Goal: Use online tool/utility: Utilize a website feature to perform a specific function

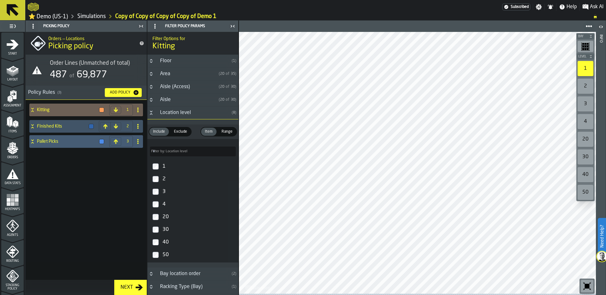
scroll to position [203, 0]
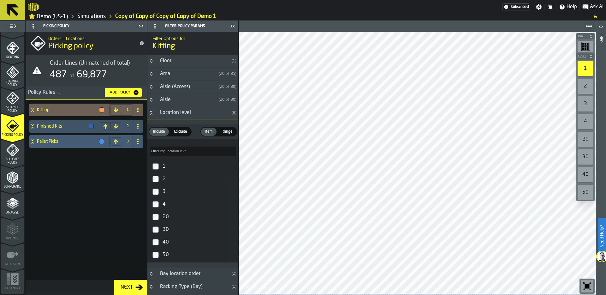
click at [91, 14] on link "Simulations" at bounding box center [91, 16] width 28 height 7
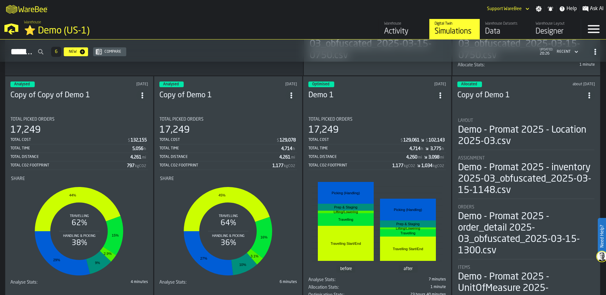
scroll to position [246, 0]
click at [380, 139] on div "Total Cost" at bounding box center [353, 140] width 91 height 4
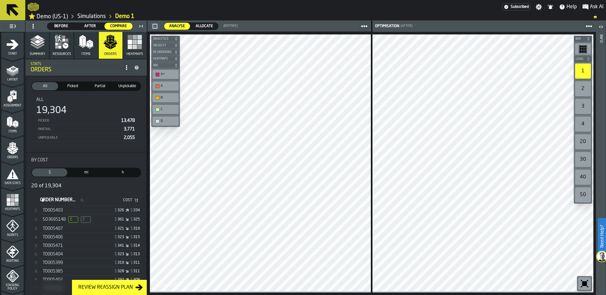
click at [92, 16] on link "Simulations" at bounding box center [91, 16] width 28 height 7
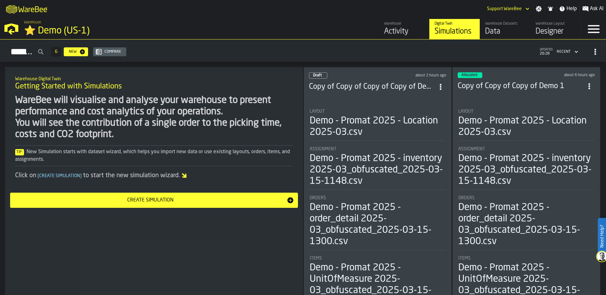
click at [418, 12] on div "M A K I N G W A R E H O U S E S M O R E EF F I C I E N T Support WareBee Settin…" at bounding box center [303, 9] width 606 height 18
click at [549, 33] on div "Designer" at bounding box center [555, 31] width 40 height 10
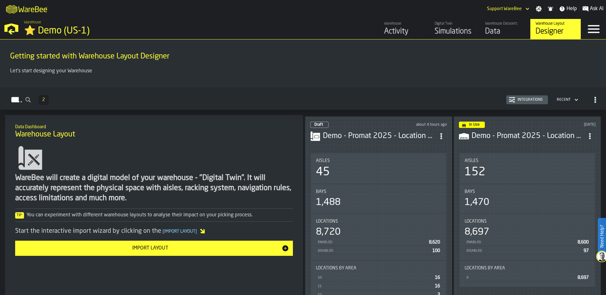
click at [430, 58] on h1 "Getting started with Warehouse Layout Designer" at bounding box center [302, 56] width 585 height 10
click at [531, 100] on div "Integrations" at bounding box center [530, 99] width 30 height 4
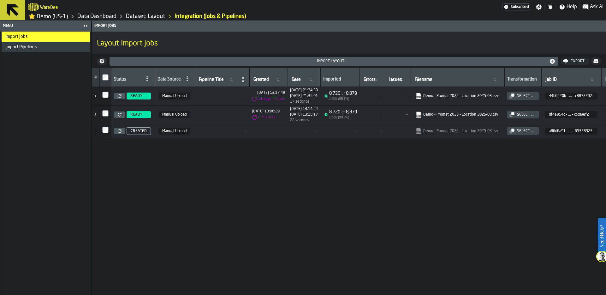
click at [122, 96] on link at bounding box center [119, 96] width 11 height 6
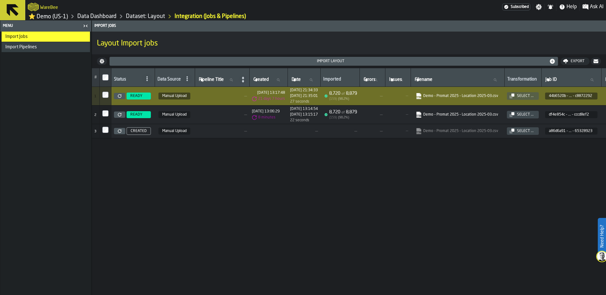
click at [136, 18] on link "Dataset: Layout" at bounding box center [145, 16] width 39 height 7
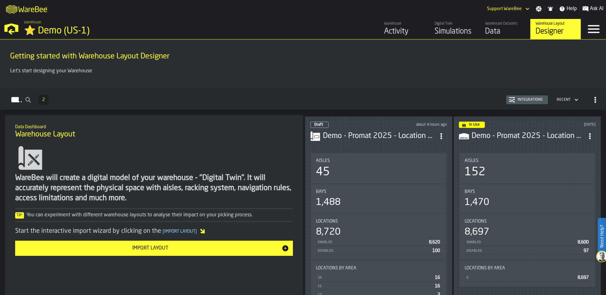
click at [391, 159] on div "Aisles" at bounding box center [378, 160] width 125 height 5
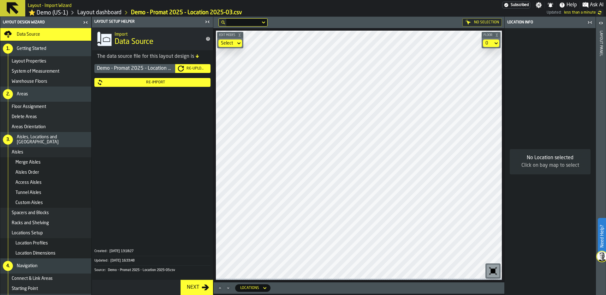
click at [206, 22] on icon "button-toggle-Close me" at bounding box center [207, 22] width 8 height 8
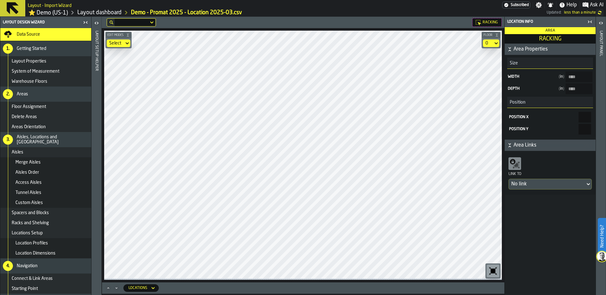
type input "****"
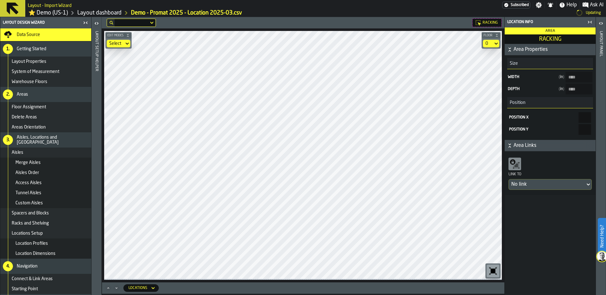
type input "****"
click at [603, 22] on icon "button-toggle-Open" at bounding box center [601, 23] width 8 height 8
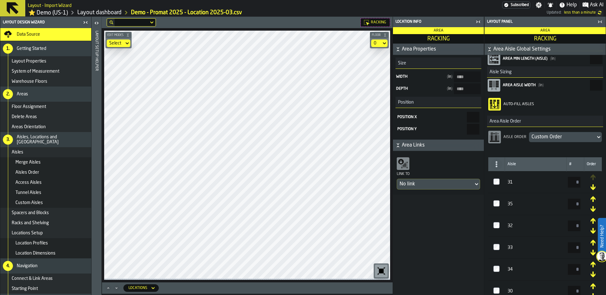
scroll to position [162, 0]
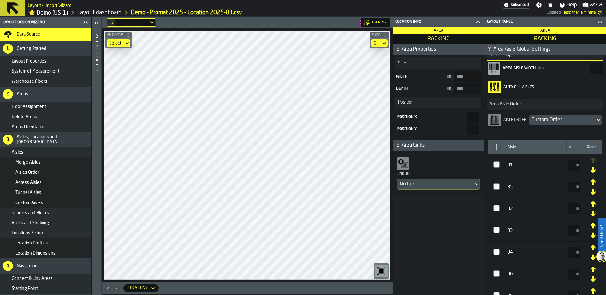
click at [559, 122] on div "Custom Order" at bounding box center [562, 120] width 62 height 8
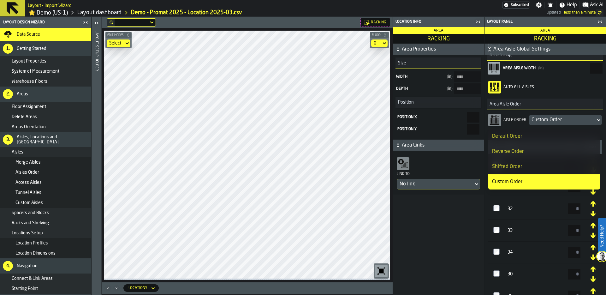
click at [543, 150] on div "Reverse Order" at bounding box center [544, 152] width 104 height 8
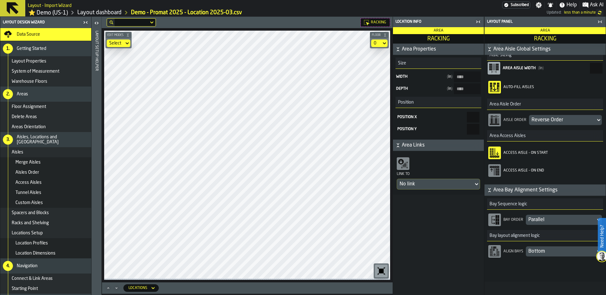
type input "****"
click at [477, 22] on icon "button-toggle-Close me" at bounding box center [478, 22] width 8 height 8
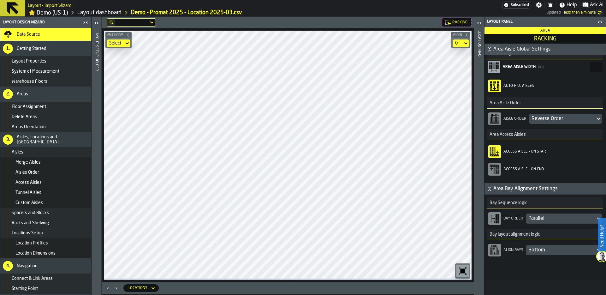
scroll to position [165, 0]
click at [89, 14] on link "Layout dashboard" at bounding box center [99, 12] width 44 height 7
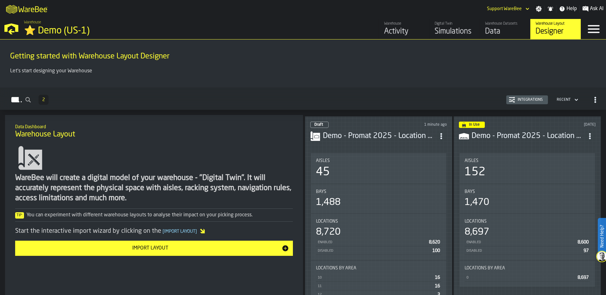
click at [498, 26] on div "Warehouse Datasets Data" at bounding box center [505, 28] width 40 height 15
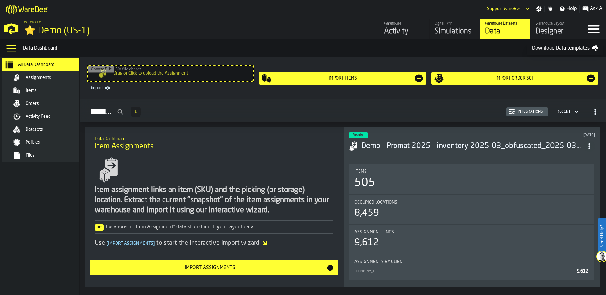
click at [47, 77] on span "Assignments" at bounding box center [39, 77] width 26 height 5
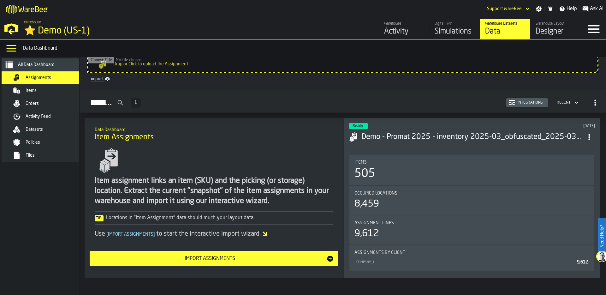
scroll to position [7, 0]
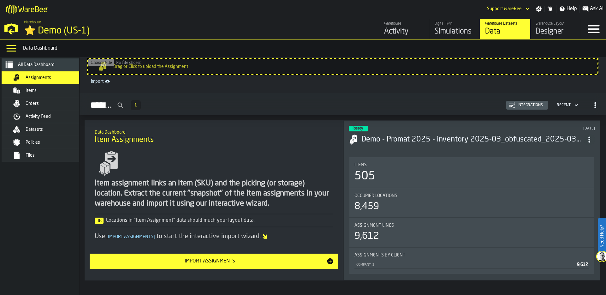
click at [530, 104] on div "Integrations" at bounding box center [530, 105] width 30 height 4
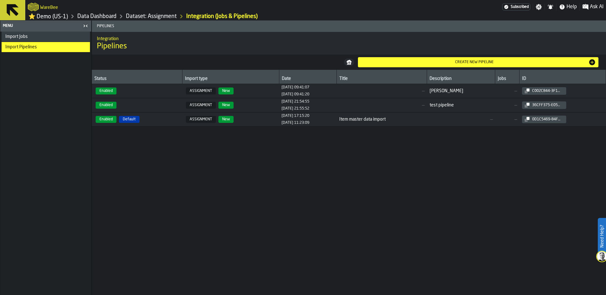
click at [141, 121] on span "Enabled Default" at bounding box center [136, 119] width 85 height 7
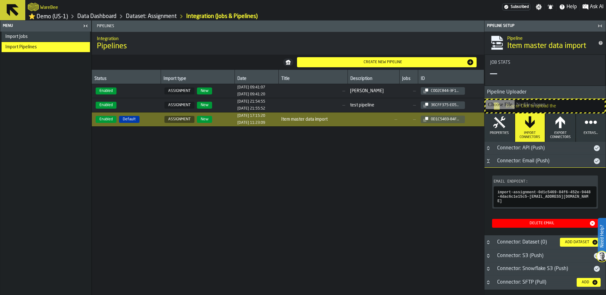
click at [490, 163] on icon "Button-Connector: Email (Push)-open" at bounding box center [487, 160] width 5 height 5
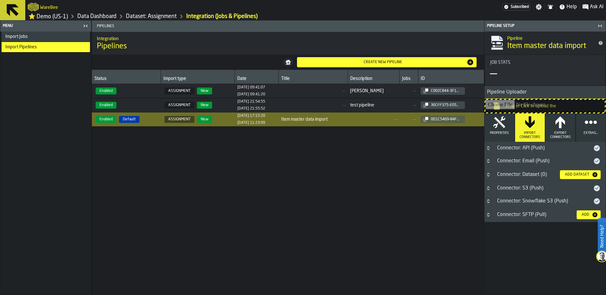
click at [498, 132] on button "Properties" at bounding box center [499, 127] width 30 height 28
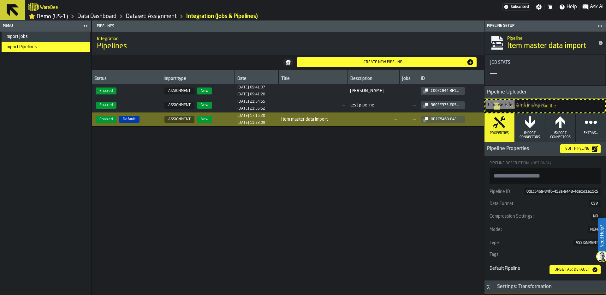
click at [533, 128] on icon "button" at bounding box center [529, 122] width 13 height 13
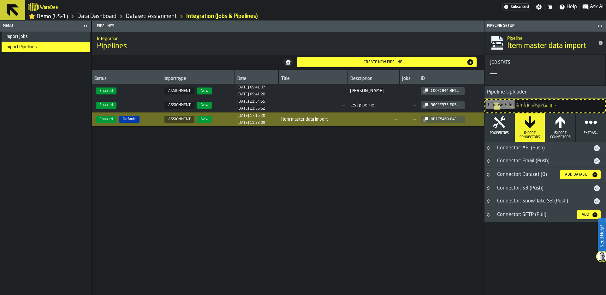
click at [487, 149] on icon "Button-Connector: API (Push)-closed" at bounding box center [487, 147] width 5 height 5
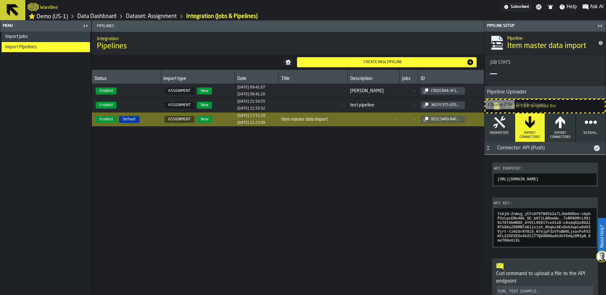
click at [487, 149] on icon "Button-Connector: API (Push)-open" at bounding box center [487, 147] width 5 height 5
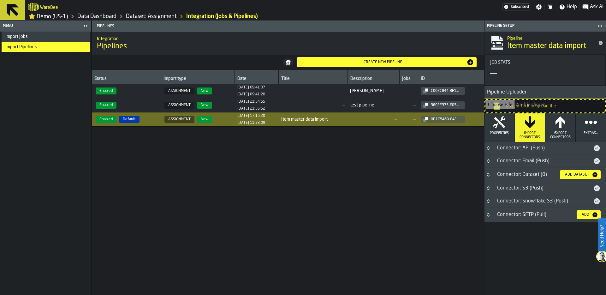
click at [490, 162] on button "Button-Connector: Email (Push)-closed" at bounding box center [488, 160] width 8 height 5
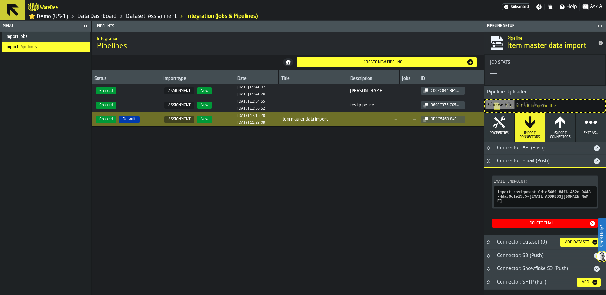
click at [489, 165] on h3 "Connector: Email (Push)" at bounding box center [544, 161] width 121 height 13
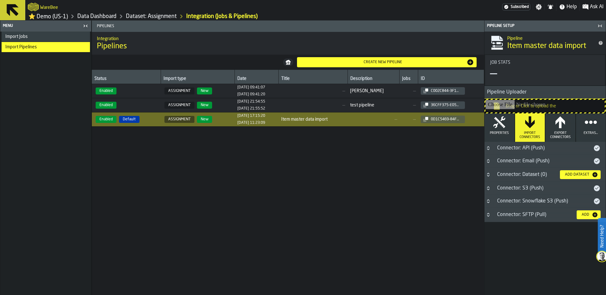
click at [489, 190] on icon "Button-Connector: S3 (Push)-closed" at bounding box center [487, 187] width 5 height 5
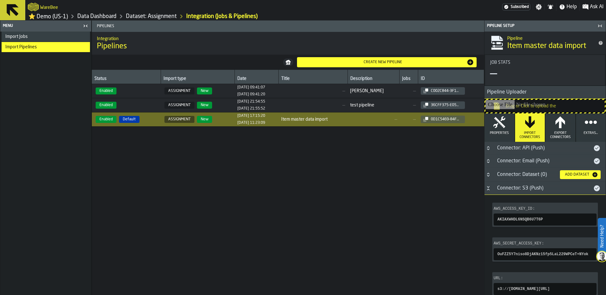
click at [490, 189] on icon "Button-Connector: S3 (Push)-open" at bounding box center [487, 187] width 5 height 5
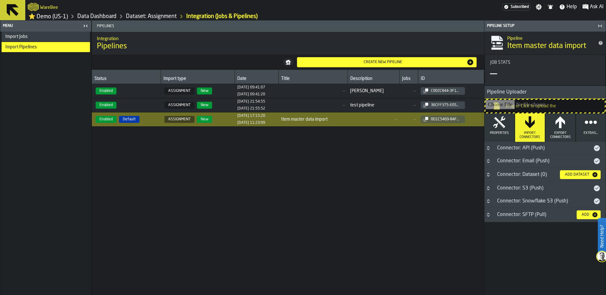
click at [491, 203] on button "Button-Connector: Snowflake S3 (Push)-closed" at bounding box center [488, 200] width 8 height 5
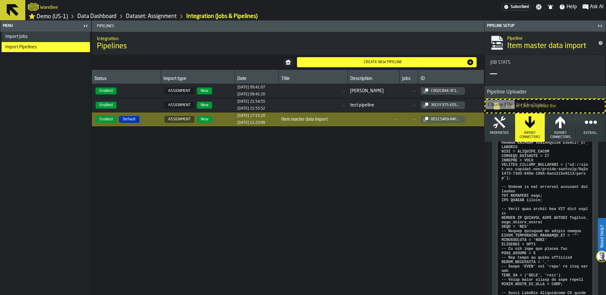
scroll to position [132, 0]
click at [100, 18] on link "Data Dashboard" at bounding box center [96, 16] width 39 height 7
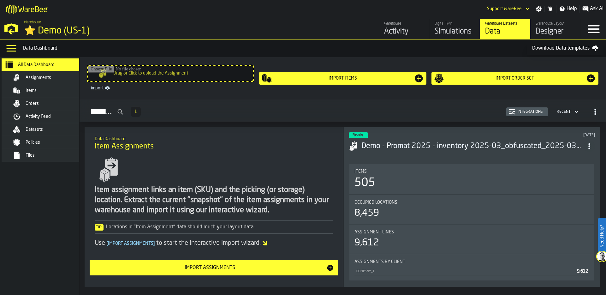
click at [449, 51] on div "Data Dashboard" at bounding box center [275, 48] width 504 height 8
click at [344, 22] on div "Warehouse Activity Digital Twin Simulations Warehouse Datasets Data Warehouse L…" at bounding box center [435, 29] width 290 height 20
click at [396, 27] on div "Activity" at bounding box center [404, 31] width 40 height 10
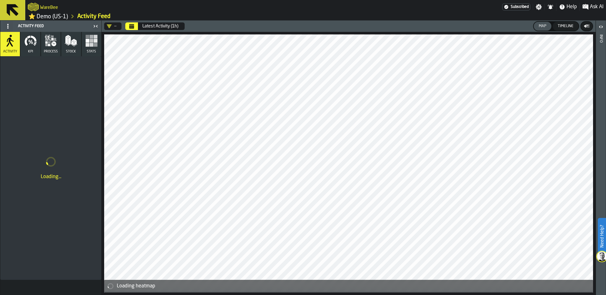
click at [132, 26] on icon "Calendar" at bounding box center [131, 26] width 5 height 5
click at [94, 43] on rect "button" at bounding box center [96, 41] width 4 height 4
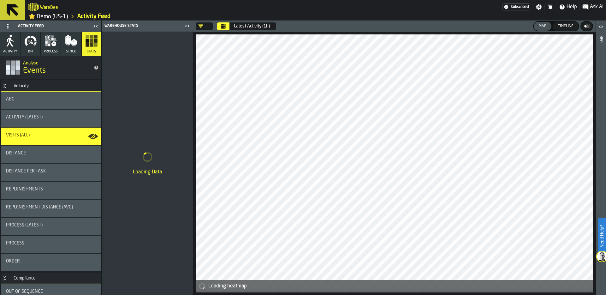
click at [221, 28] on icon "Calendar" at bounding box center [223, 26] width 5 height 3
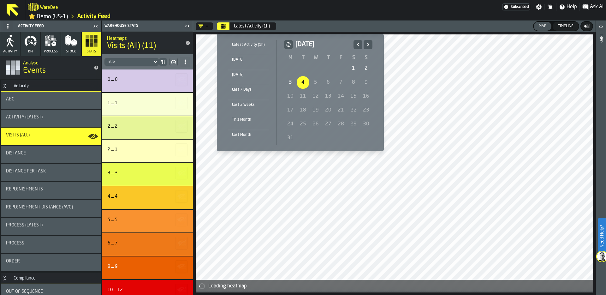
click at [353, 67] on div "1" at bounding box center [353, 68] width 13 height 13
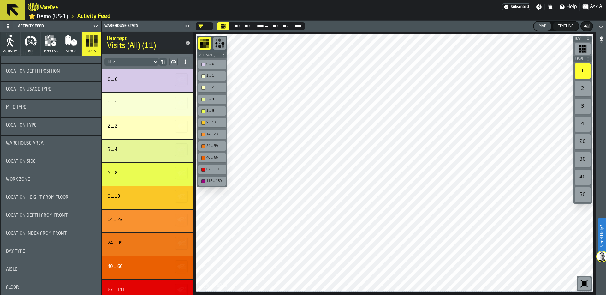
scroll to position [1185, 0]
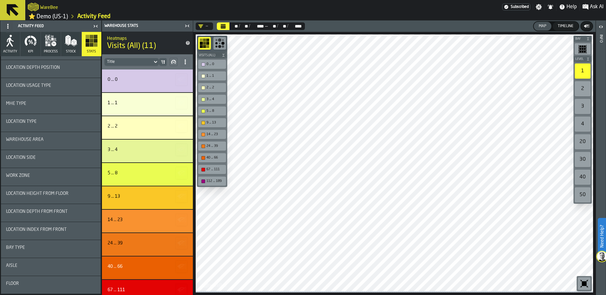
click at [29, 53] on span "KPI" at bounding box center [30, 52] width 5 height 4
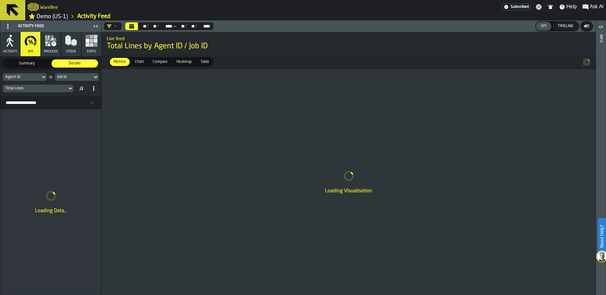
click at [77, 80] on div "Job Id" at bounding box center [74, 76] width 38 height 7
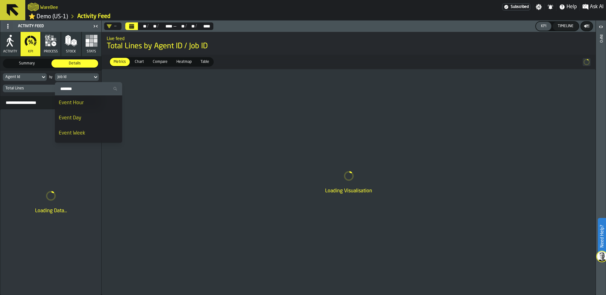
click at [80, 114] on div "Event Day" at bounding box center [89, 118] width 60 height 8
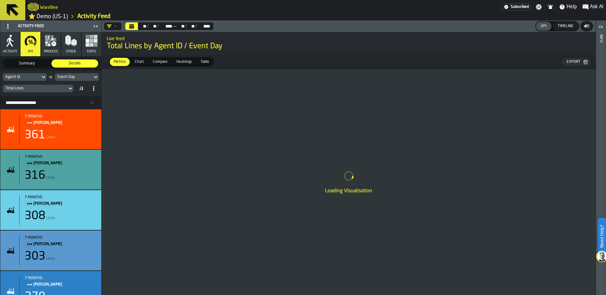
click at [33, 77] on div "Agent Id" at bounding box center [21, 77] width 32 height 4
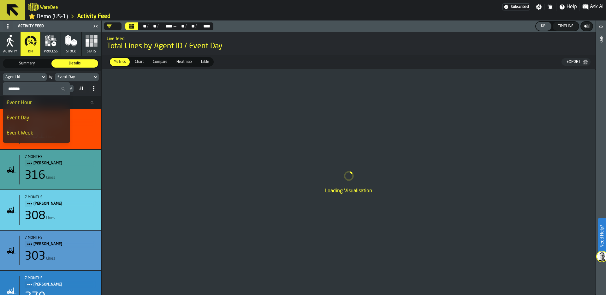
click at [74, 77] on div "Event Day" at bounding box center [73, 77] width 32 height 4
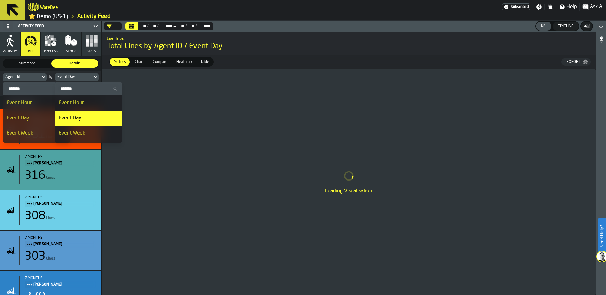
click at [50, 72] on div "Agent Id by Event Day Total Lines" at bounding box center [50, 83] width 101 height 25
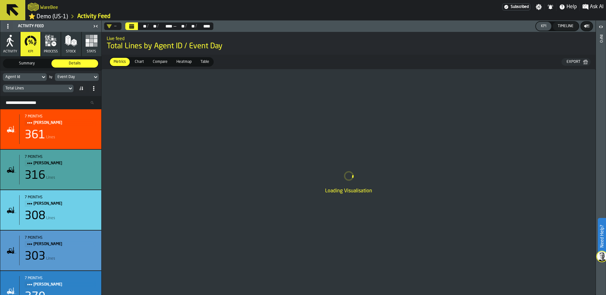
click at [61, 90] on div "Total Lines" at bounding box center [34, 88] width 59 height 4
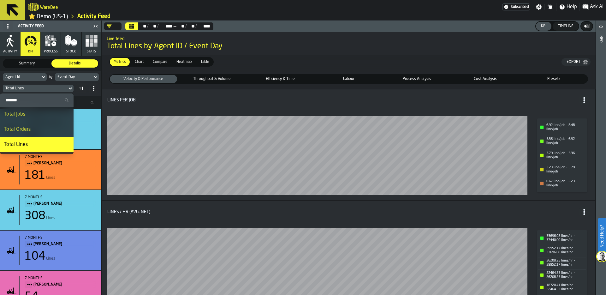
click at [185, 62] on span "Heatmap" at bounding box center [184, 62] width 20 height 6
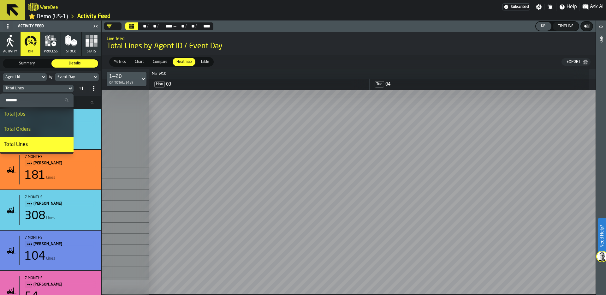
click at [42, 87] on div "Total Lines" at bounding box center [34, 88] width 59 height 4
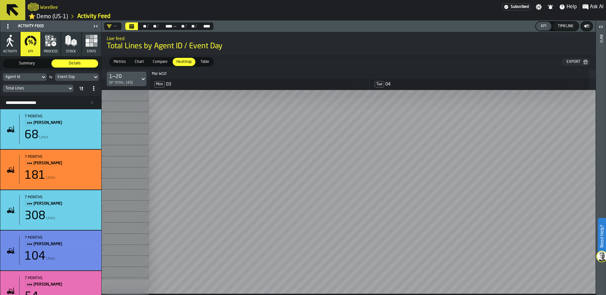
click at [39, 89] on div "Total Lines" at bounding box center [34, 88] width 59 height 4
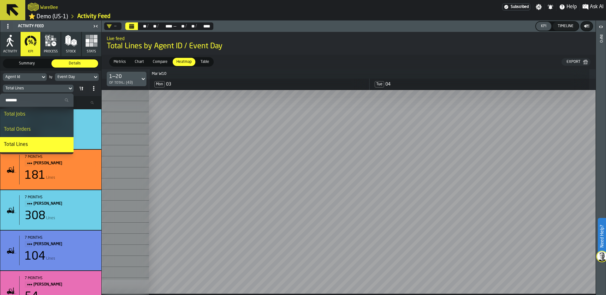
click at [29, 101] on input "Search" at bounding box center [37, 100] width 68 height 8
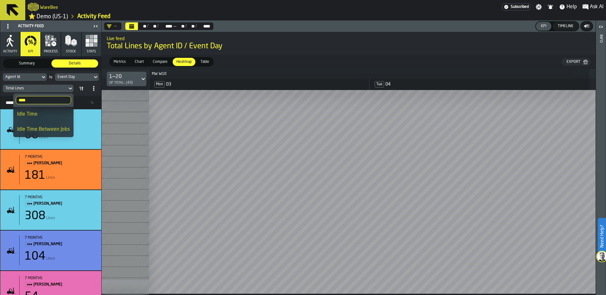
type input "****"
click at [33, 112] on div "Idle Time" at bounding box center [43, 114] width 53 height 8
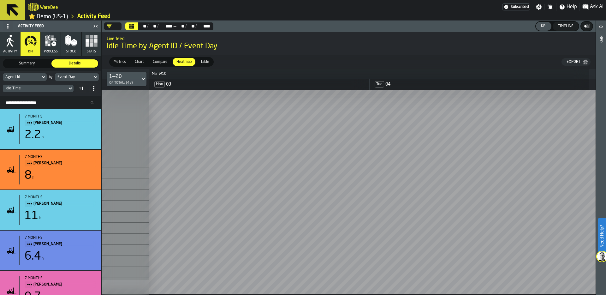
click at [565, 28] on div "Timeline" at bounding box center [565, 26] width 21 height 4
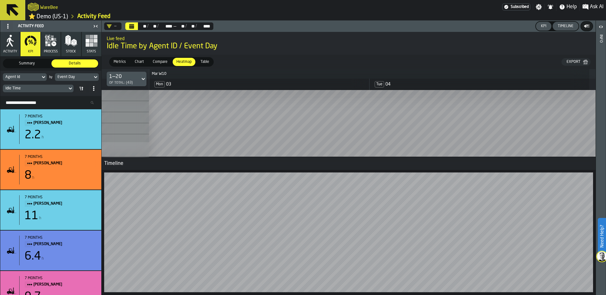
click at [52, 46] on icon "button" at bounding box center [50, 40] width 13 height 13
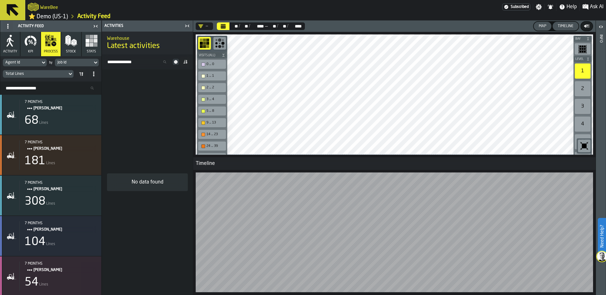
click at [567, 28] on div "Timeline" at bounding box center [565, 26] width 21 height 4
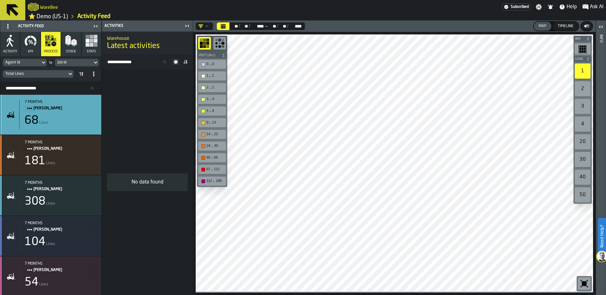
click at [64, 113] on div "7 months JEFFERY WAGNER 68 Lines" at bounding box center [57, 115] width 77 height 30
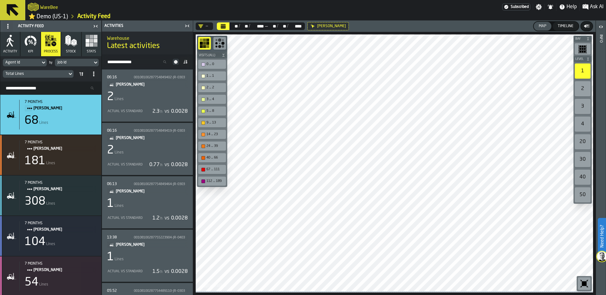
click at [143, 100] on div "2 Lines" at bounding box center [147, 97] width 81 height 13
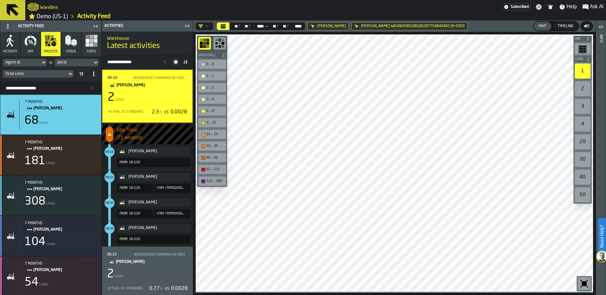
click at [593, 7] on span "Ask AI" at bounding box center [597, 7] width 14 height 8
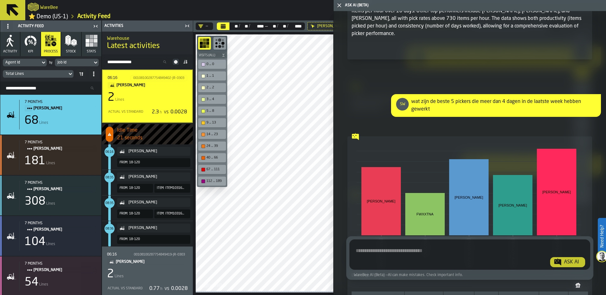
scroll to position [4129, 0]
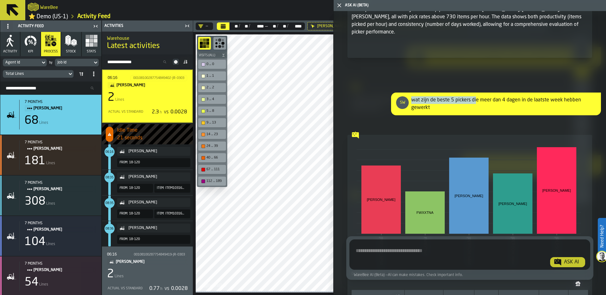
drag, startPoint x: 412, startPoint y: 84, endPoint x: 476, endPoint y: 86, distance: 64.4
click at [476, 96] on div "wat zijn de beste 5 pickers die meer dan 4 dagen in de laatste week hebben gewe…" at bounding box center [503, 103] width 185 height 15
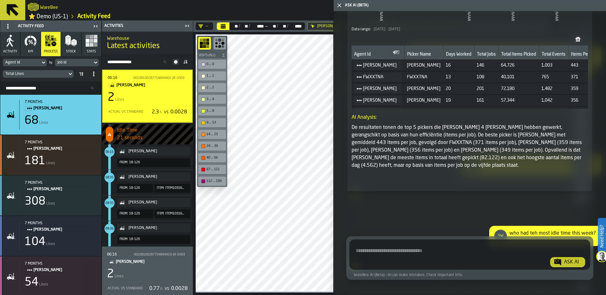
scroll to position [4384, 0]
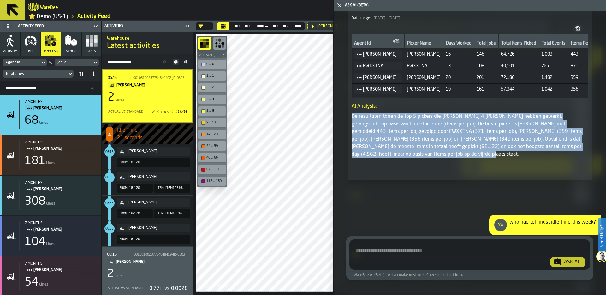
drag, startPoint x: 352, startPoint y: 100, endPoint x: 465, endPoint y: 142, distance: 120.8
click at [465, 142] on p "De resultaten tonen de top 5 pickers die meer dan 4 dagen hebben gewerkt, geran…" at bounding box center [469, 135] width 236 height 45
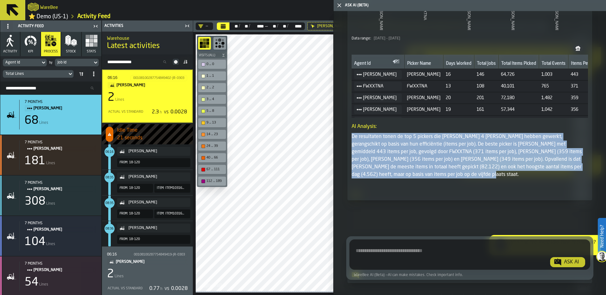
scroll to position [4349, 0]
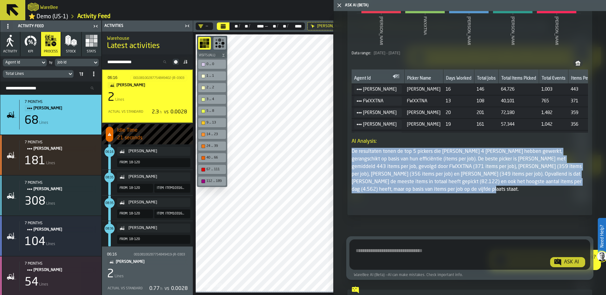
click at [57, 17] on link "⭐ Demo (US-1)" at bounding box center [47, 16] width 39 height 7
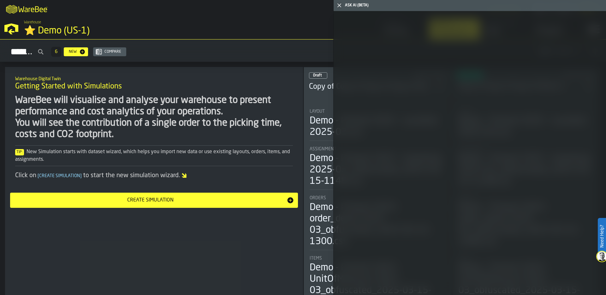
click at [337, 4] on icon "button-toggle-Close me" at bounding box center [339, 6] width 8 height 8
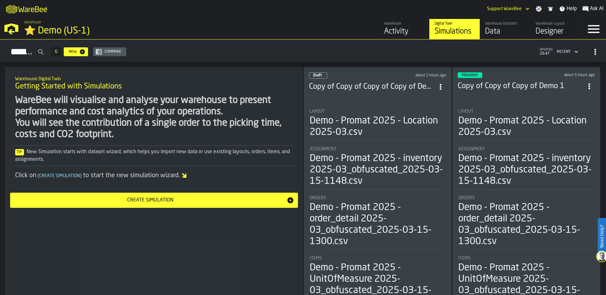
click at [449, 29] on div "Simulations" at bounding box center [454, 31] width 40 height 10
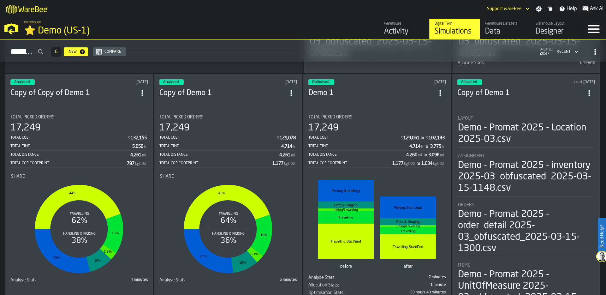
scroll to position [246, 0]
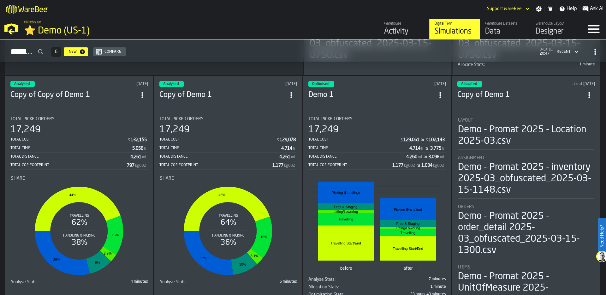
click at [369, 116] on div "Total Picked Orders" at bounding box center [377, 118] width 138 height 5
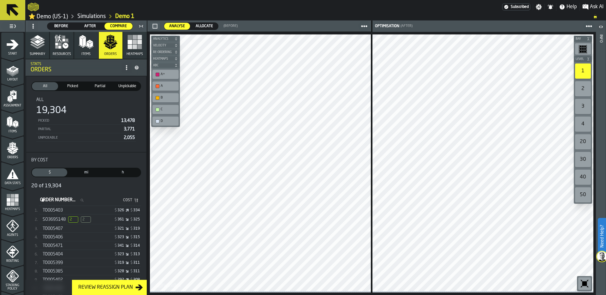
click at [10, 69] on icon "menu Layout" at bounding box center [12, 70] width 13 height 13
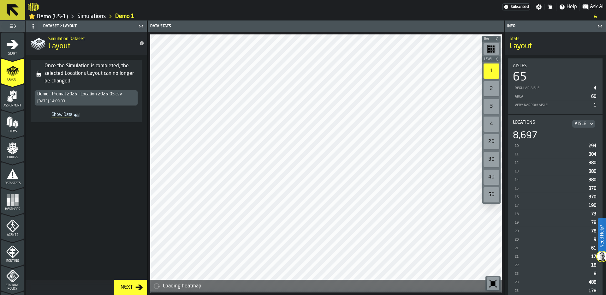
click at [4, 106] on span "Assignment" at bounding box center [12, 105] width 22 height 3
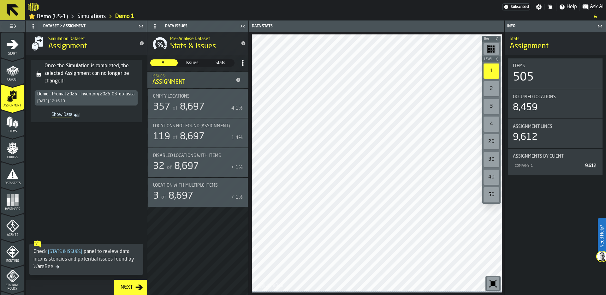
click at [6, 128] on icon "menu Items" at bounding box center [12, 122] width 13 height 13
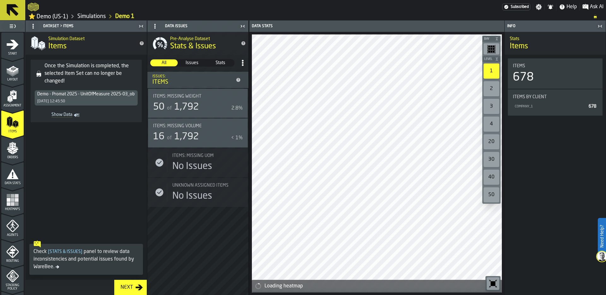
click at [13, 157] on span "Orders" at bounding box center [12, 156] width 22 height 3
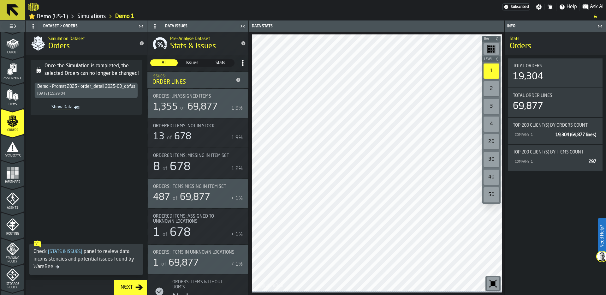
scroll to position [48, 0]
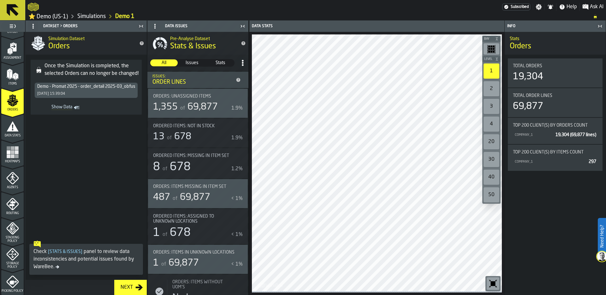
click at [12, 155] on icon "menu Heatmaps" at bounding box center [12, 152] width 13 height 13
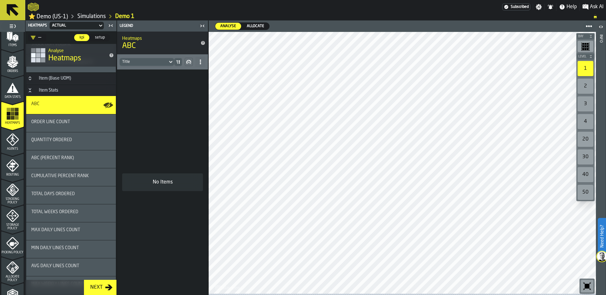
scroll to position [93, 0]
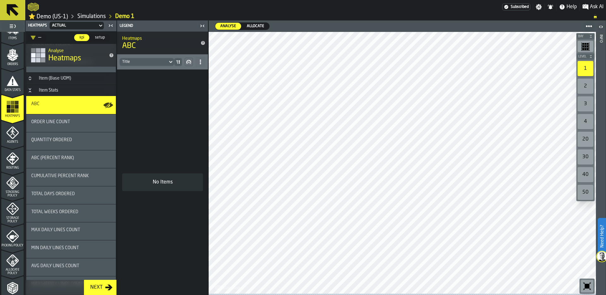
click at [13, 137] on icon "menu Agents" at bounding box center [12, 132] width 13 height 13
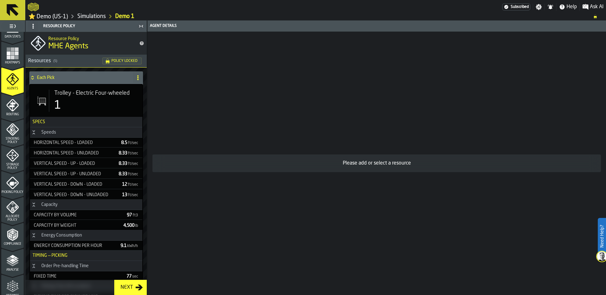
scroll to position [153, 0]
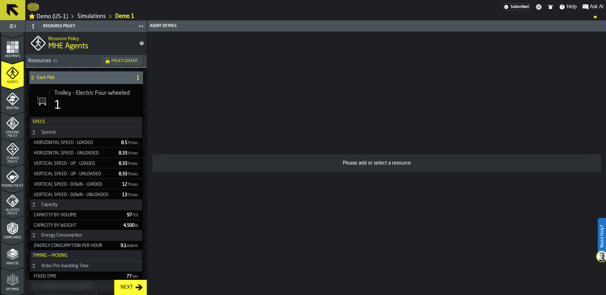
click at [12, 104] on icon "menu Routing" at bounding box center [12, 98] width 13 height 13
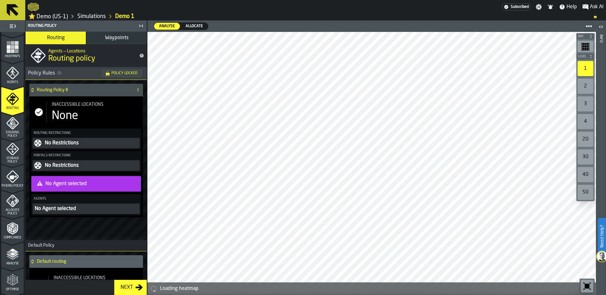
click at [83, 120] on div "None" at bounding box center [96, 115] width 88 height 13
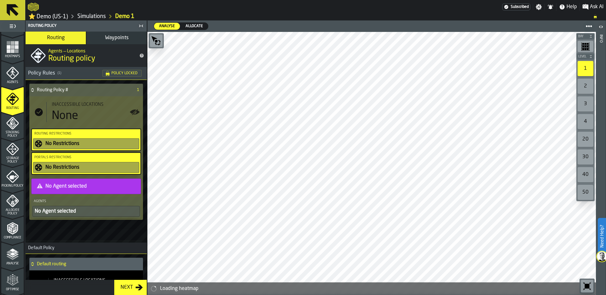
click at [90, 115] on div "None" at bounding box center [96, 115] width 88 height 13
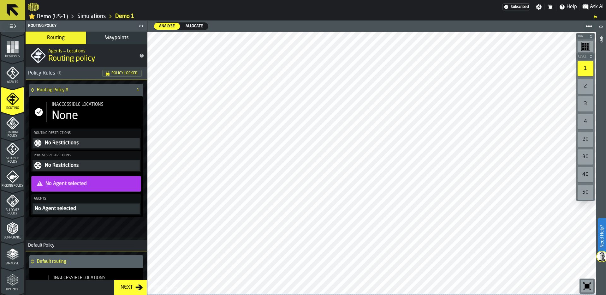
click at [90, 115] on div "None" at bounding box center [96, 115] width 88 height 13
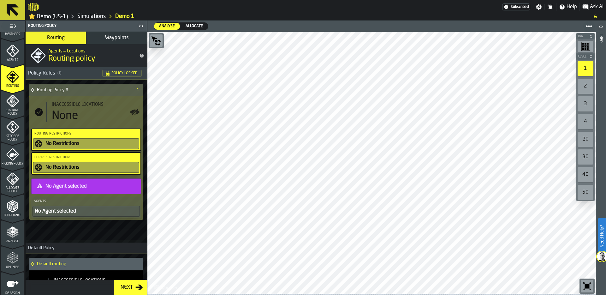
scroll to position [181, 0]
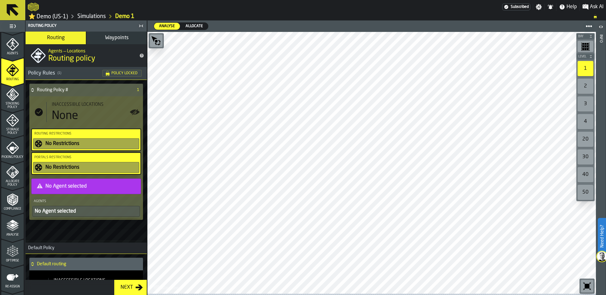
click at [13, 98] on icon "menu Stacking Policy" at bounding box center [12, 94] width 13 height 13
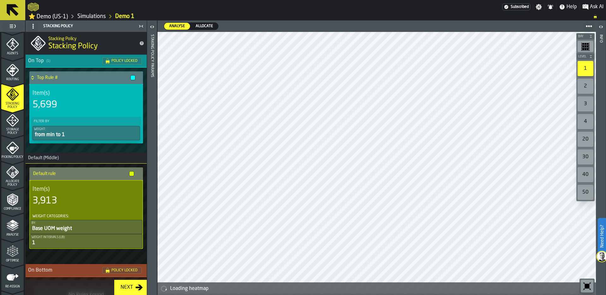
click at [10, 134] on span "Storage Policy" at bounding box center [12, 131] width 22 height 7
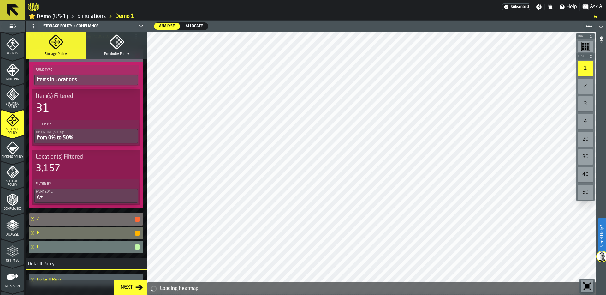
scroll to position [79, 0]
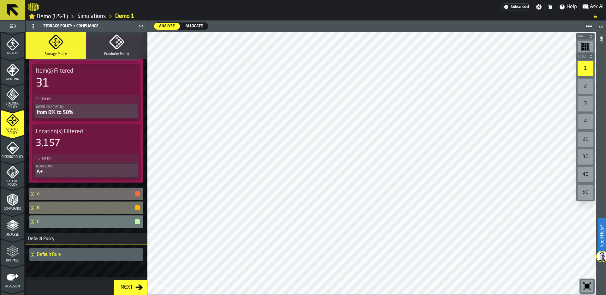
click at [11, 145] on icon "menu Picking Policy" at bounding box center [12, 147] width 13 height 13
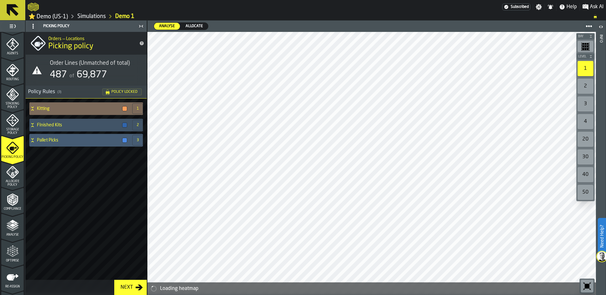
click at [59, 110] on h4 "Kitting" at bounding box center [78, 108] width 83 height 5
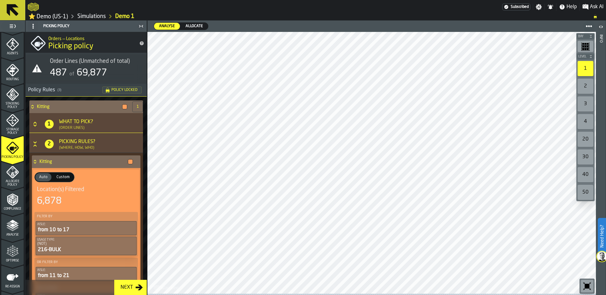
scroll to position [0, 0]
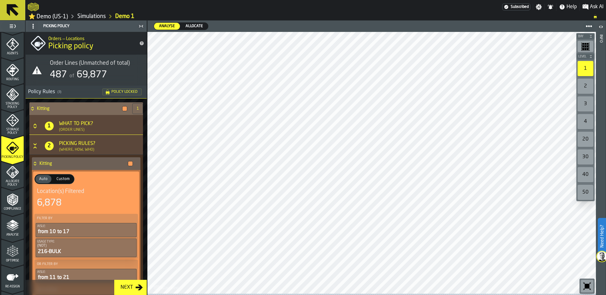
click at [36, 145] on icon "Button-[object Object]-open" at bounding box center [35, 146] width 6 height 6
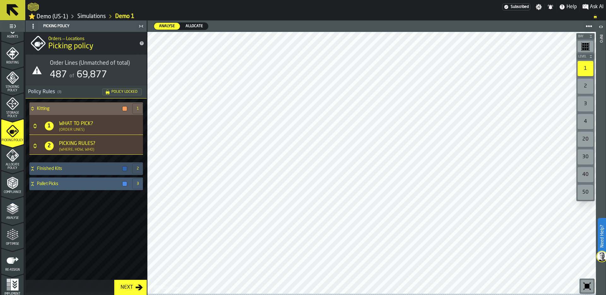
scroll to position [205, 0]
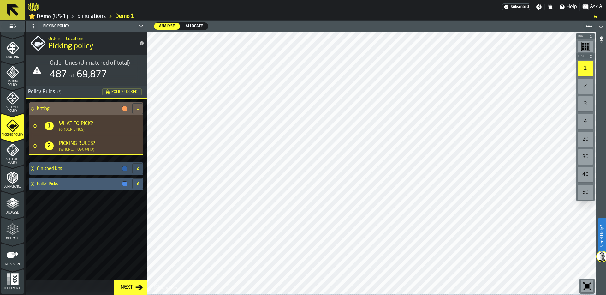
click at [11, 232] on icon "menu Optimise" at bounding box center [12, 229] width 13 height 13
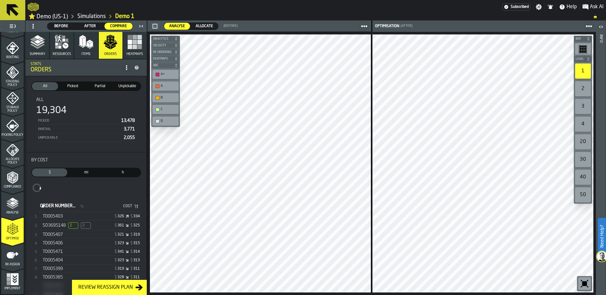
click at [65, 26] on span "Before" at bounding box center [61, 26] width 23 height 6
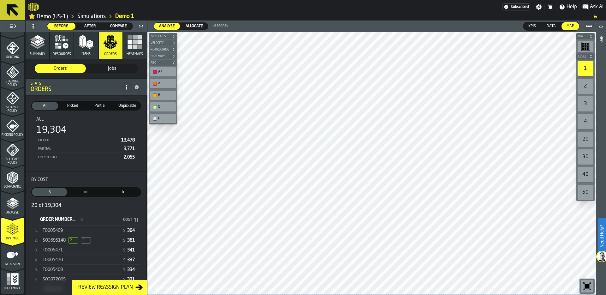
click at [30, 51] on button "Summary" at bounding box center [38, 45] width 24 height 27
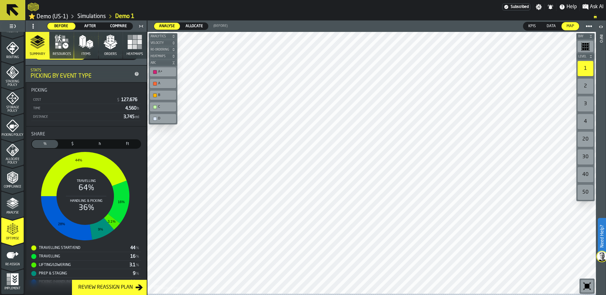
scroll to position [126, 0]
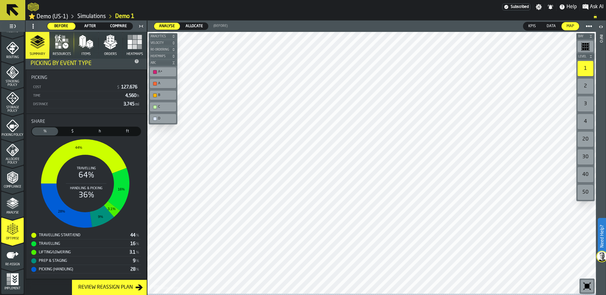
click at [71, 129] on span "$" at bounding box center [73, 131] width 24 height 6
click at [48, 132] on span "%" at bounding box center [45, 131] width 24 height 6
click at [111, 48] on polygon "button" at bounding box center [113, 47] width 5 height 4
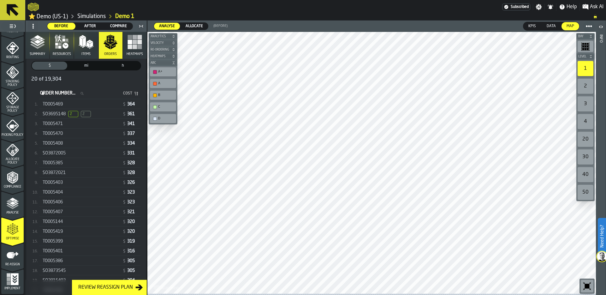
click at [79, 114] on span "2 2" at bounding box center [79, 114] width 23 height 6
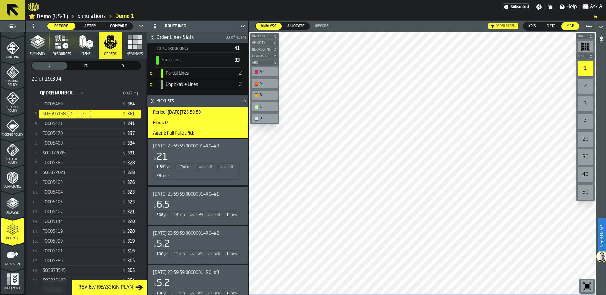
scroll to position [207, 0]
click at [199, 170] on div "Wgt. ∞ %" at bounding box center [207, 166] width 21 height 8
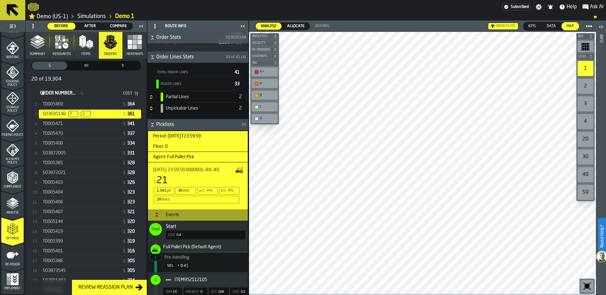
scroll to position [179, 0]
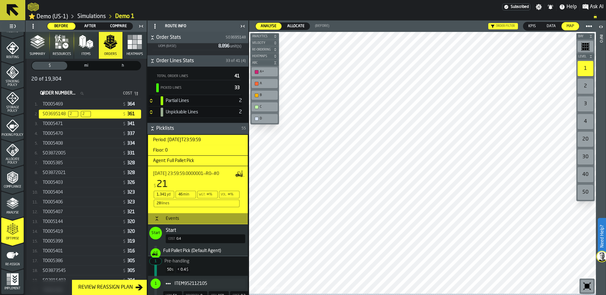
click at [32, 48] on icon "button" at bounding box center [37, 41] width 15 height 15
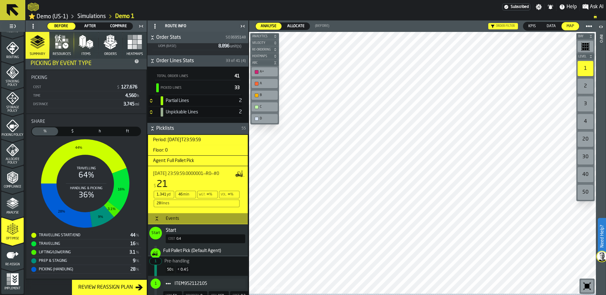
click at [119, 25] on span "Compare" at bounding box center [118, 26] width 23 height 6
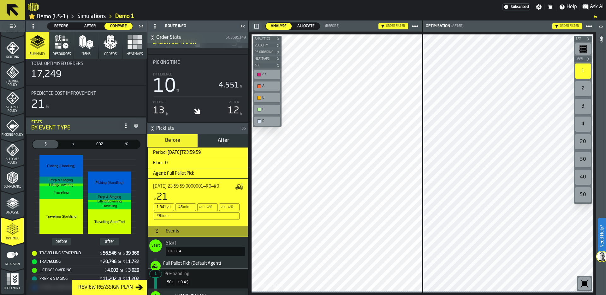
scroll to position [53, 0]
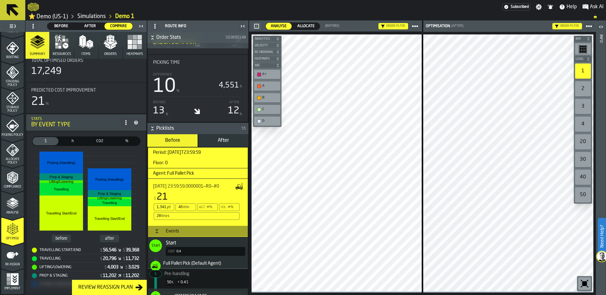
click at [0, 0] on icon at bounding box center [0, 0] width 0 height 0
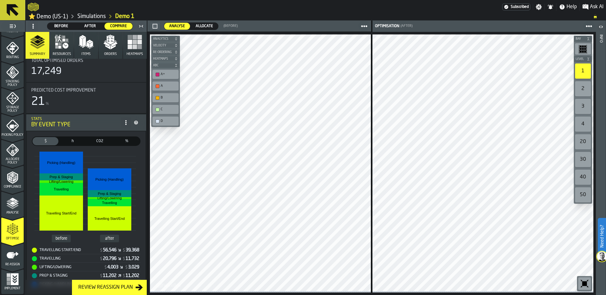
click at [583, 286] on icon "button-toolbar-undefined" at bounding box center [584, 283] width 10 height 10
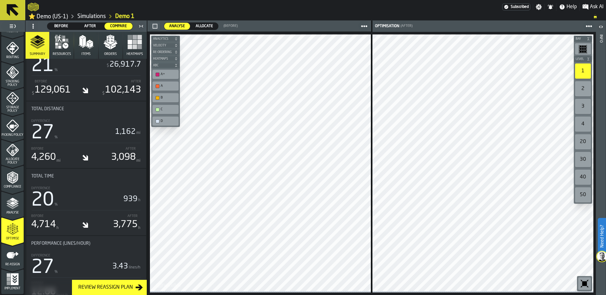
scroll to position [343, 0]
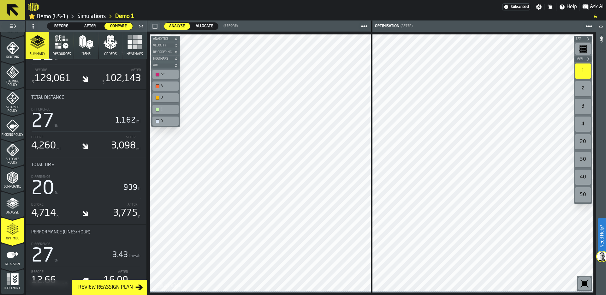
click at [13, 260] on icon "menu Re-assign" at bounding box center [12, 255] width 13 height 13
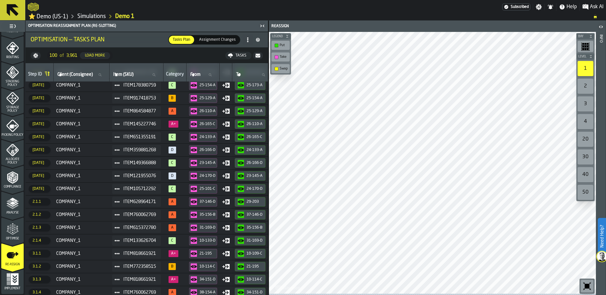
scroll to position [882, 0]
click at [14, 235] on icon "menu Optimise" at bounding box center [12, 229] width 13 height 13
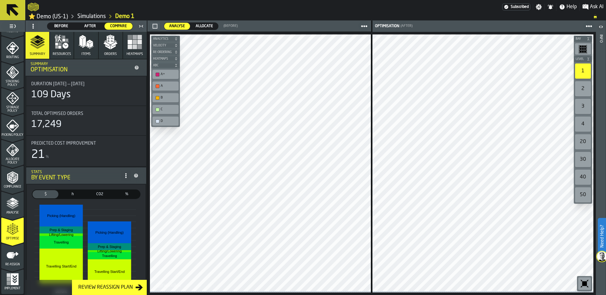
click at [83, 48] on icon "button" at bounding box center [85, 46] width 4 height 3
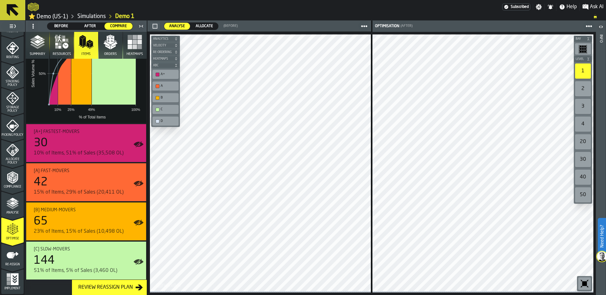
scroll to position [77, 0]
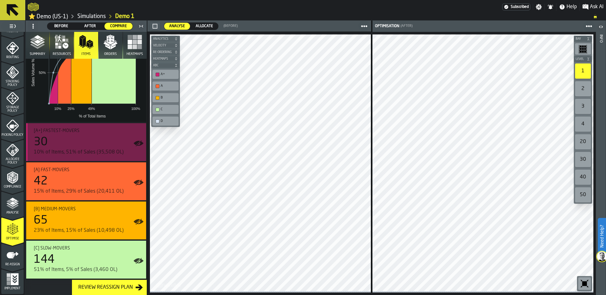
click at [75, 139] on div "30" at bounding box center [87, 142] width 107 height 13
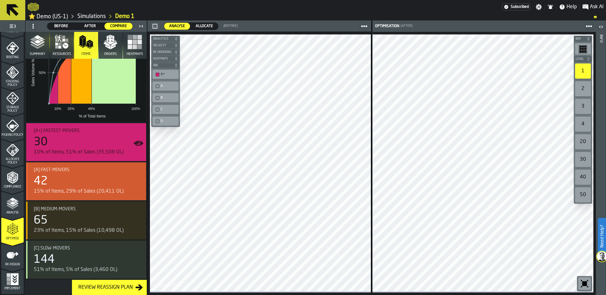
click at [72, 180] on div "42" at bounding box center [87, 181] width 107 height 13
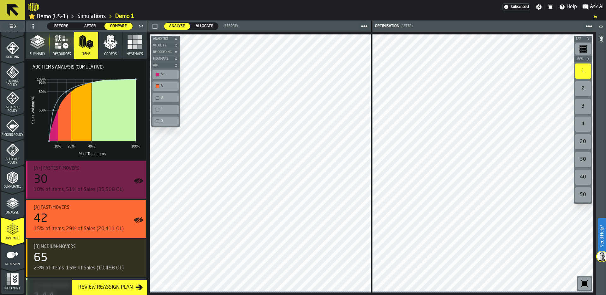
scroll to position [38, 0]
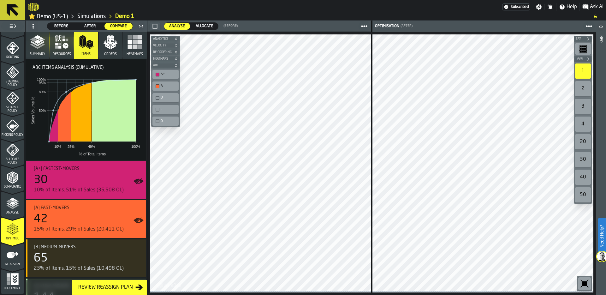
click at [13, 255] on icon "menu Re-assign" at bounding box center [12, 255] width 13 height 13
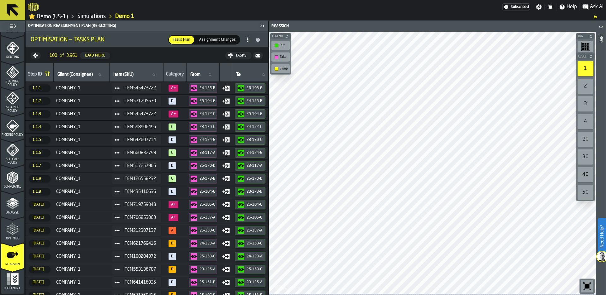
click at [13, 220] on div "Optimise" at bounding box center [12, 229] width 22 height 21
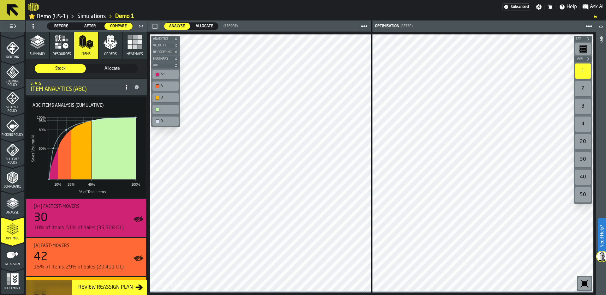
click at [32, 175] on rect at bounding box center [85, 154] width 110 height 81
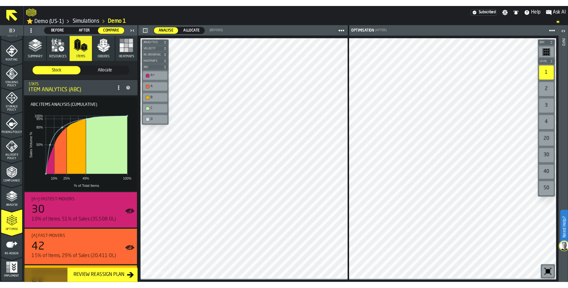
scroll to position [203, 0]
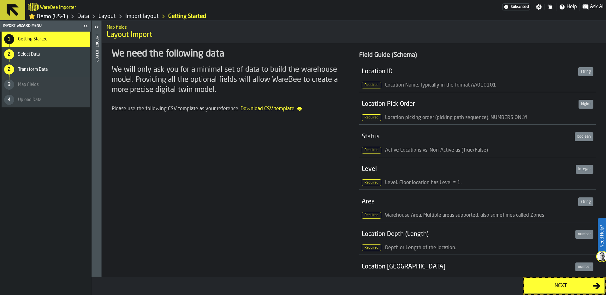
click at [559, 284] on div "Next" at bounding box center [560, 286] width 65 height 8
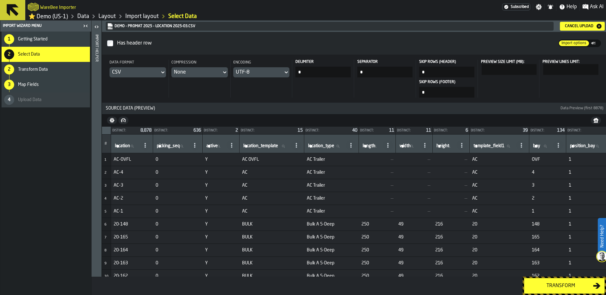
click at [566, 44] on span "Import options" at bounding box center [574, 43] width 30 height 6
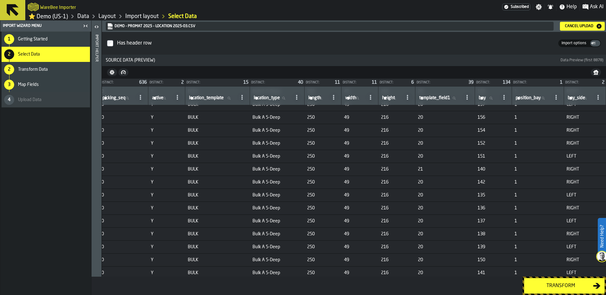
scroll to position [188, 0]
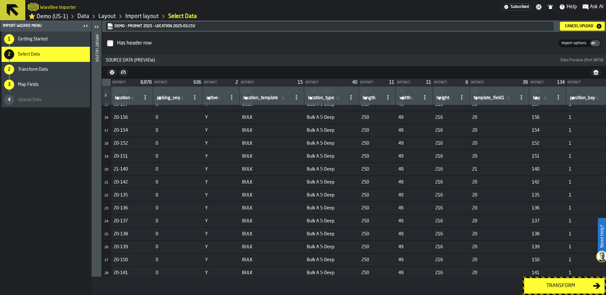
click at [561, 284] on div "Transform" at bounding box center [560, 286] width 65 height 8
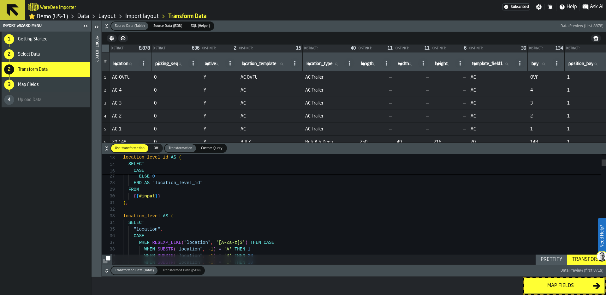
type textarea "**********"
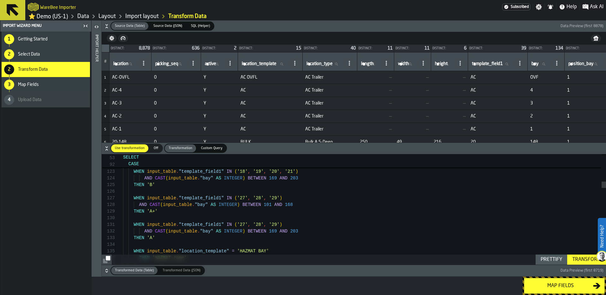
click at [106, 270] on icon "button-" at bounding box center [106, 270] width 6 height 6
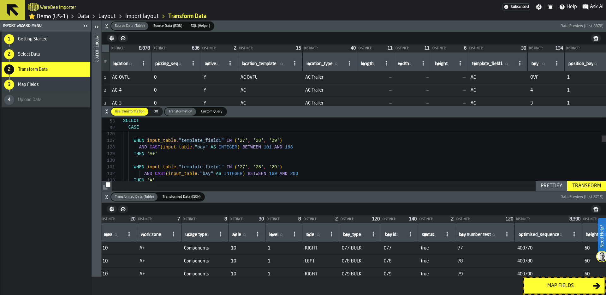
scroll to position [0, 10]
click at [556, 284] on div "Map fields" at bounding box center [560, 286] width 65 height 8
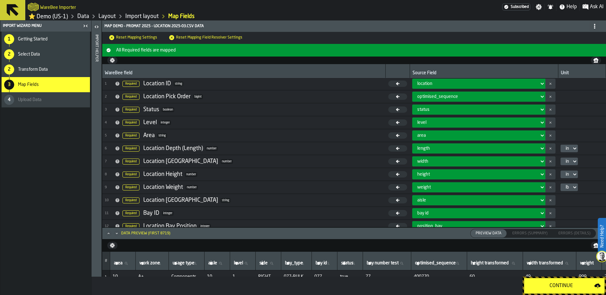
scroll to position [0, 0]
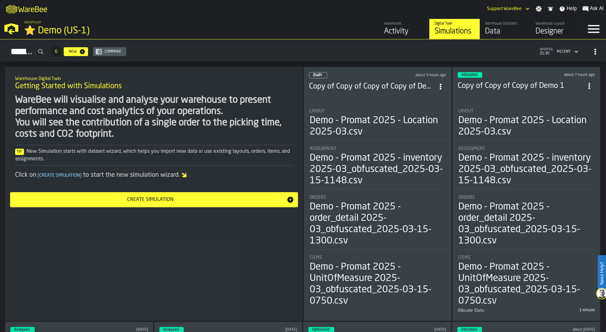
click at [56, 33] on div "⭐ Demo (US-1)" at bounding box center [109, 30] width 170 height 11
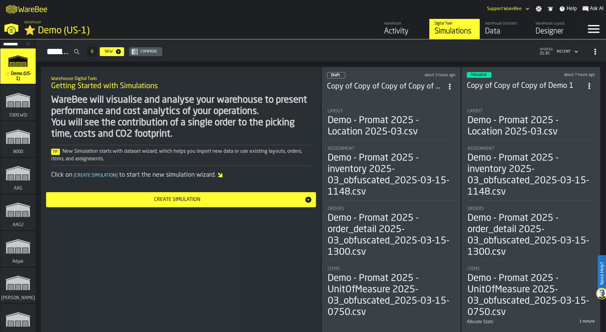
click at [7, 44] on input "Search..." at bounding box center [18, 44] width 33 height 7
type input "*"
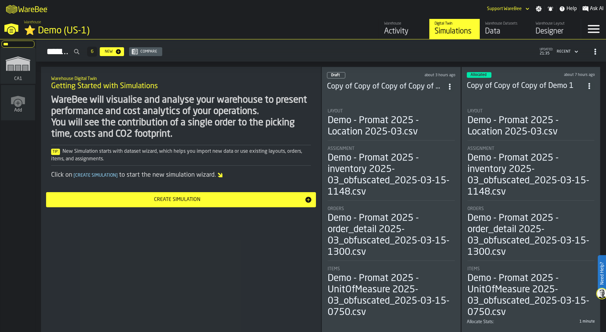
type input "***"
click at [13, 68] on rect "link-to-/wh/i/76e2a128-1b54-4d66-80d4-05ae4c277723/simulations" at bounding box center [10, 68] width 5 height 1
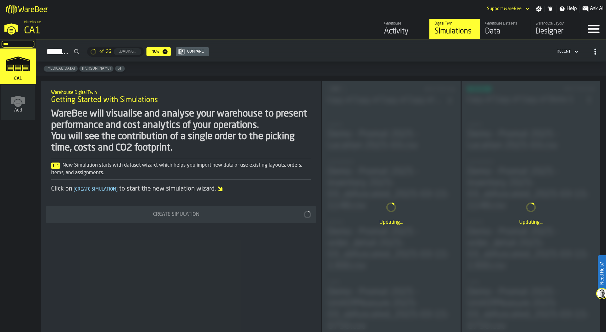
click at [540, 27] on div "Designer" at bounding box center [555, 31] width 40 height 10
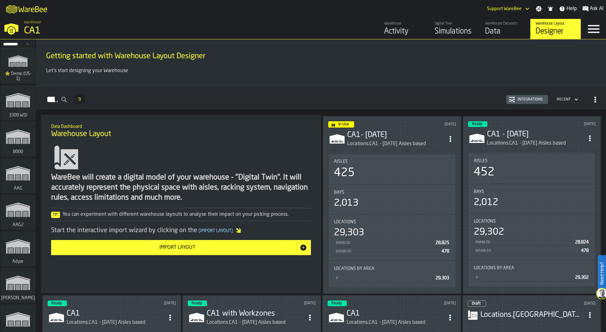
click at [451, 138] on icon "ItemListCard-DashboardItemContainer" at bounding box center [450, 139] width 6 height 6
click at [446, 168] on div "Edit in Designer" at bounding box center [434, 166] width 35 height 8
